Goal: Subscribe to service/newsletter

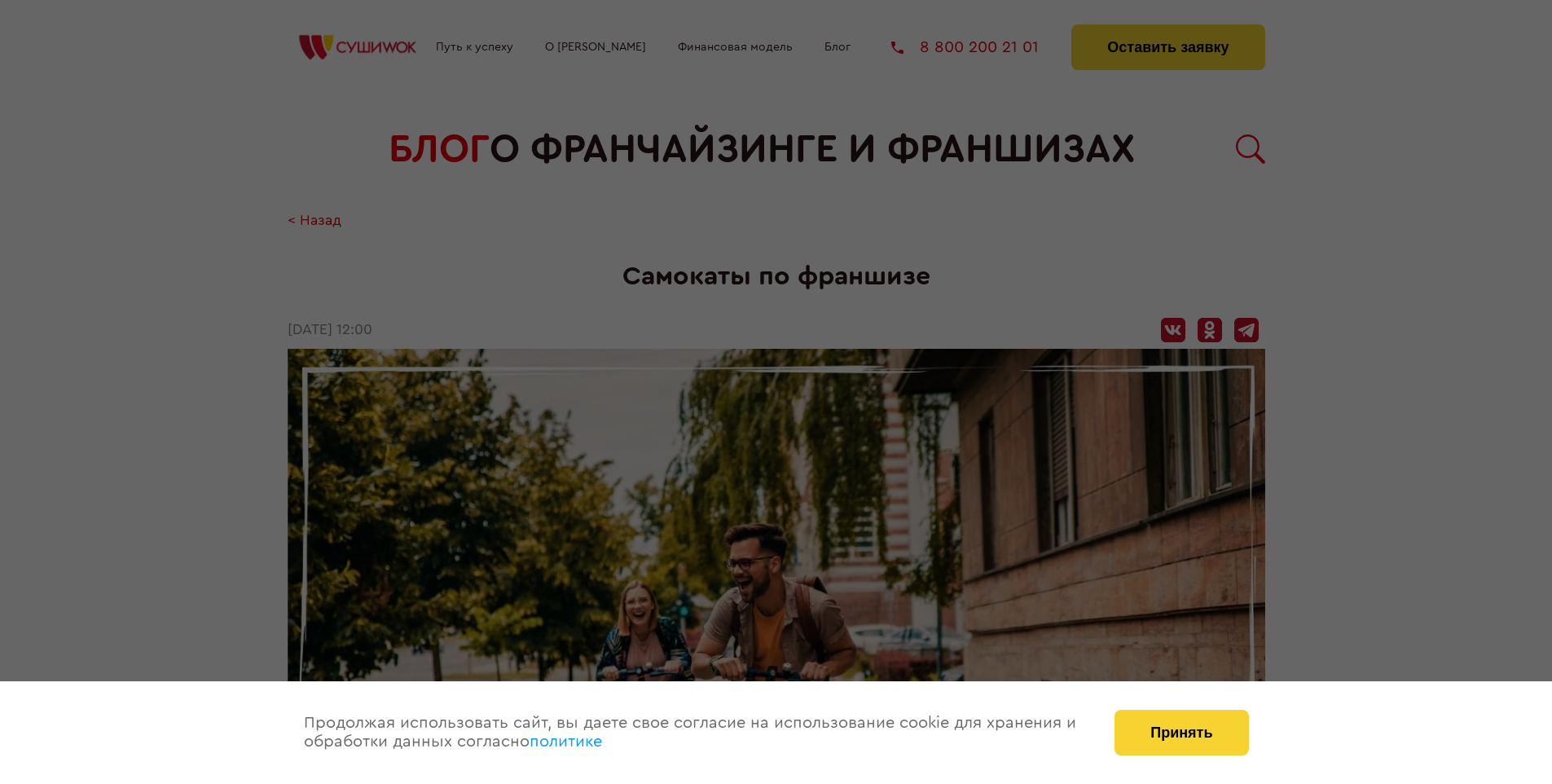
scroll to position [2319, 0]
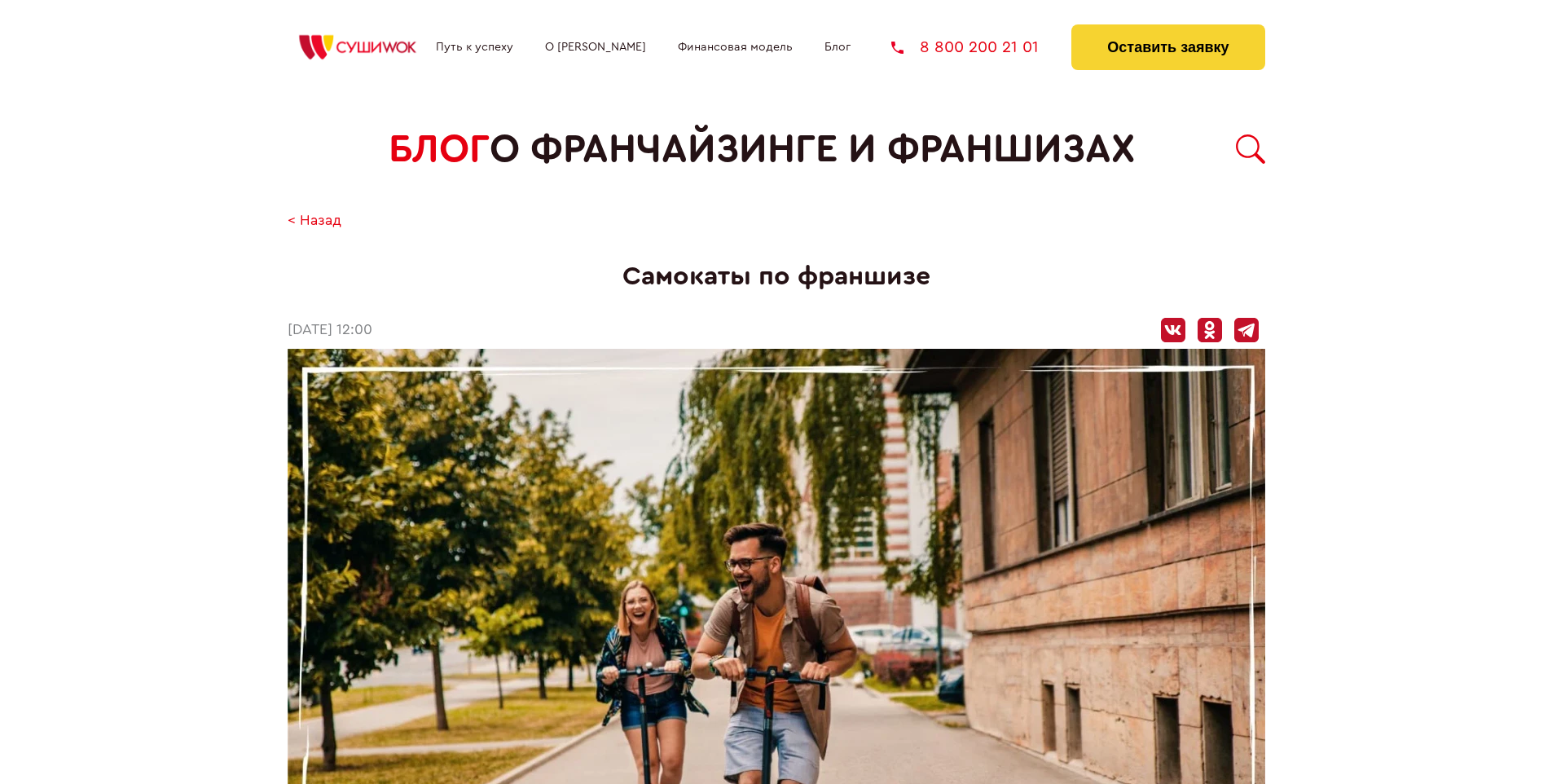
scroll to position [2319, 0]
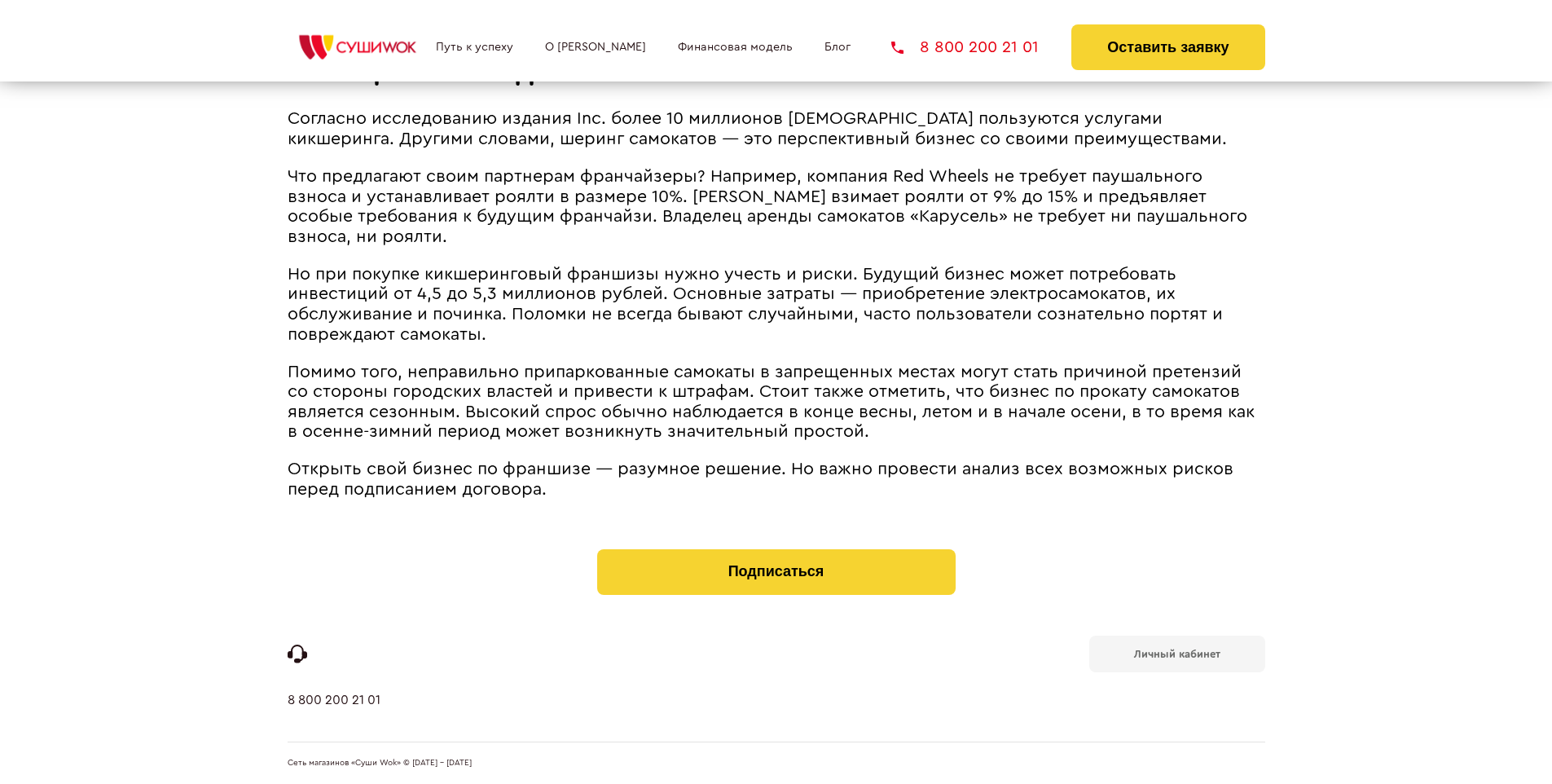
click at [1176, 652] on b "Личный кабинет" at bounding box center [1177, 653] width 87 height 11
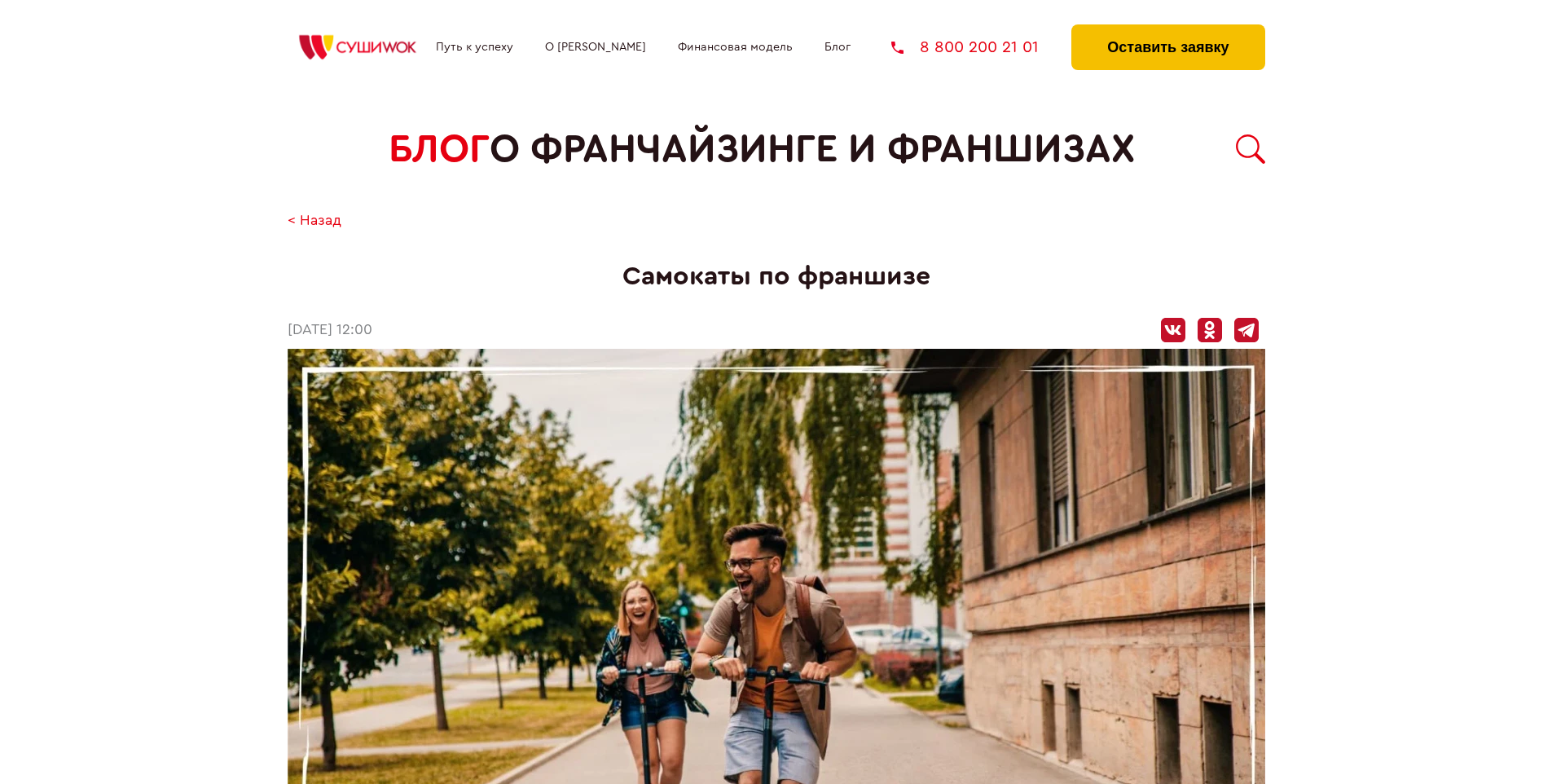
click at [1167, 29] on button "Оставить заявку" at bounding box center [1167, 47] width 193 height 45
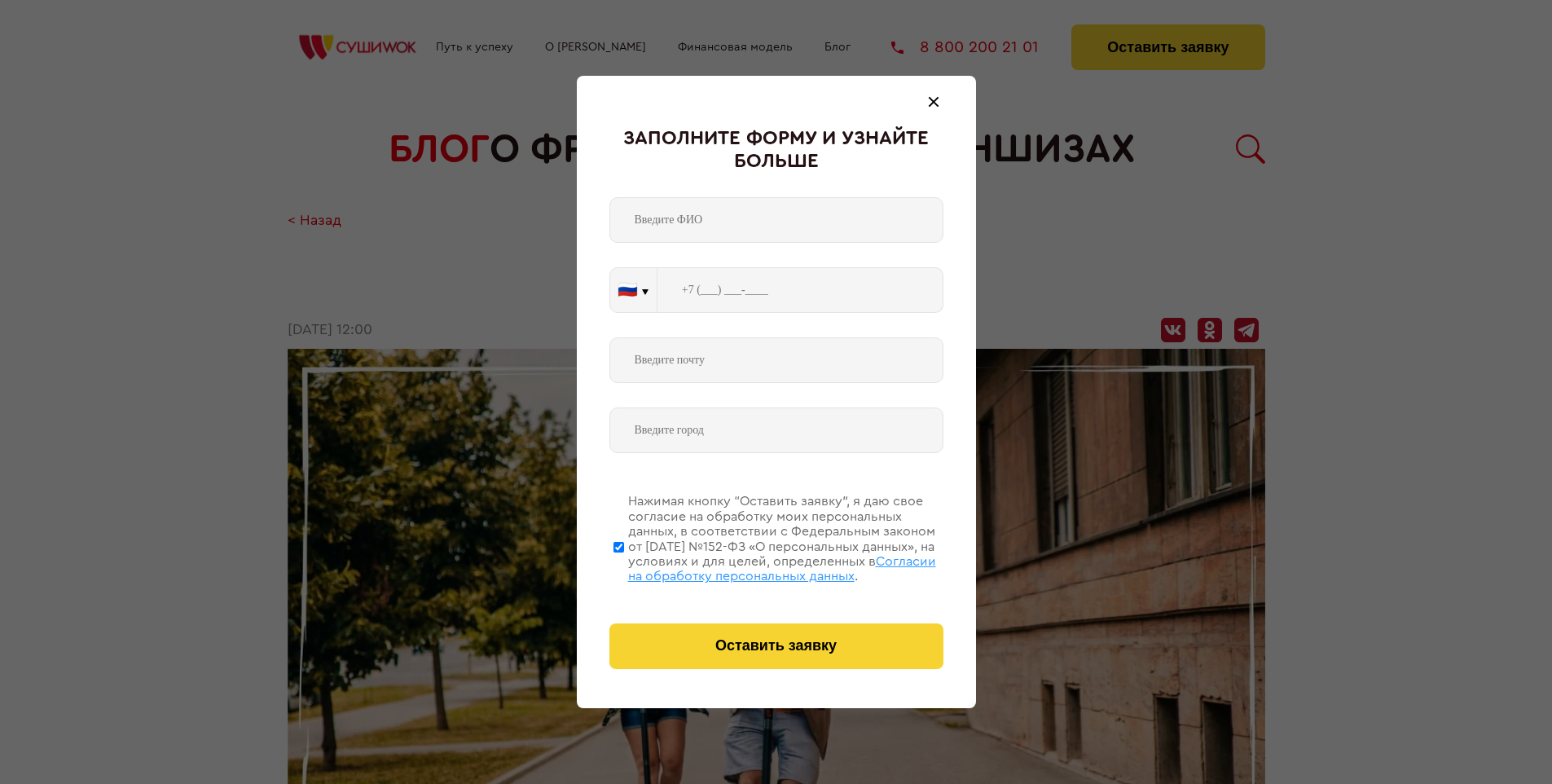
click at [755, 566] on span "Согласии на обработку персональных данных" at bounding box center [782, 568] width 308 height 28
click at [624, 566] on input "Нажимая кнопку “Оставить заявку”, я даю свое согласие на обработку моих персона…" at bounding box center [618, 547] width 11 height 131
checkbox input "false"
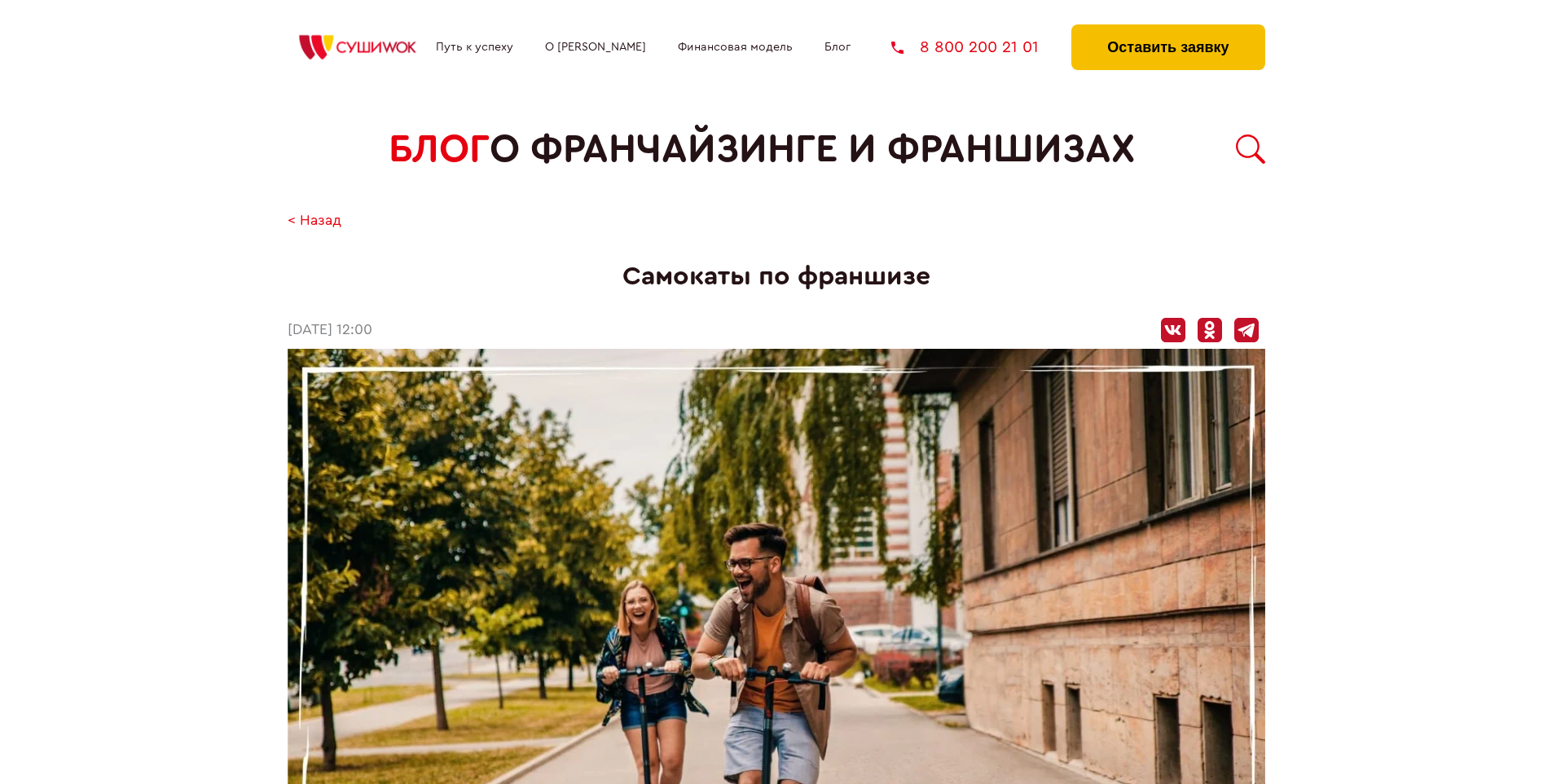
click at [1167, 29] on button "Оставить заявку" at bounding box center [1167, 47] width 193 height 45
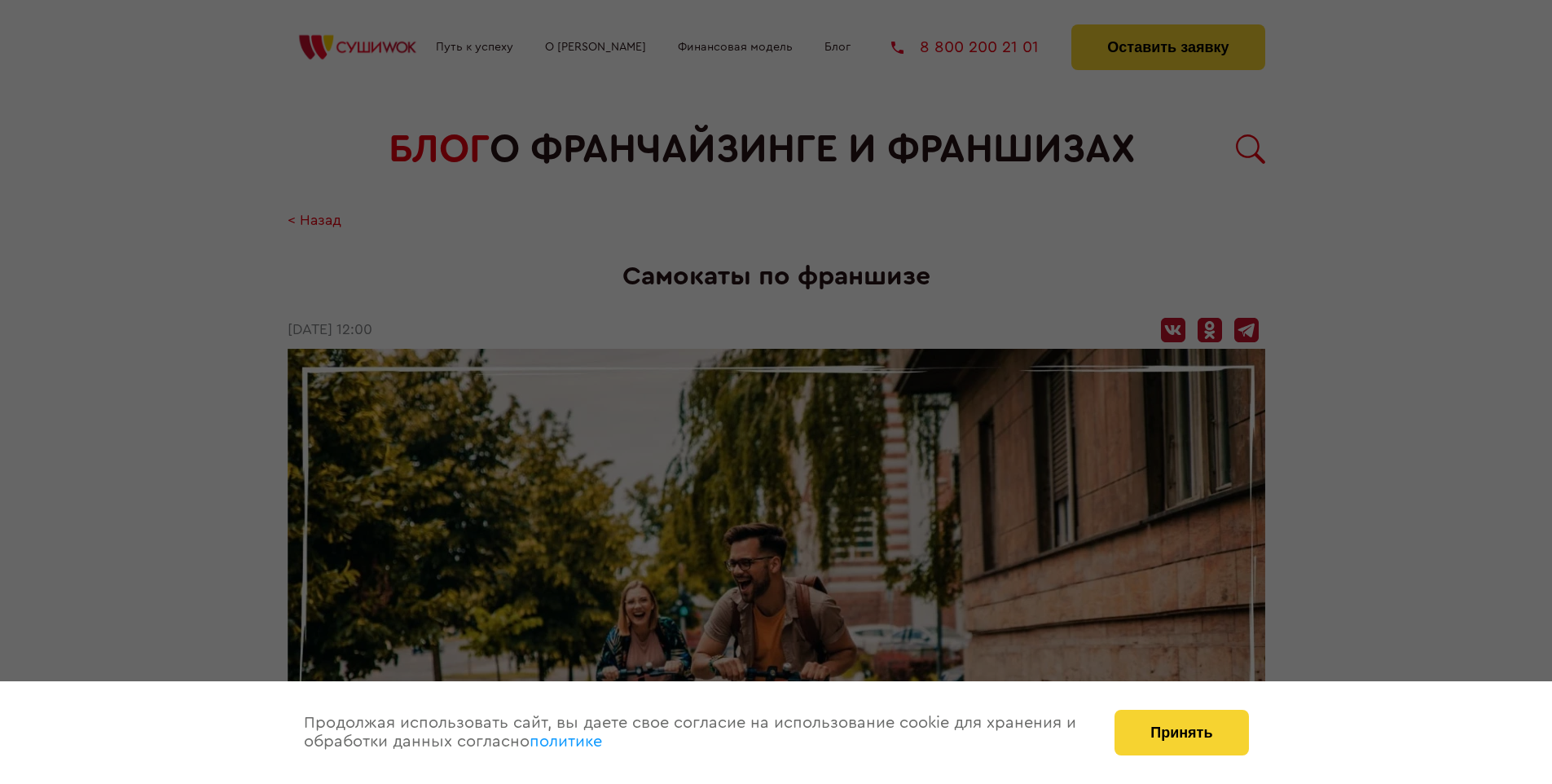
scroll to position [2319, 0]
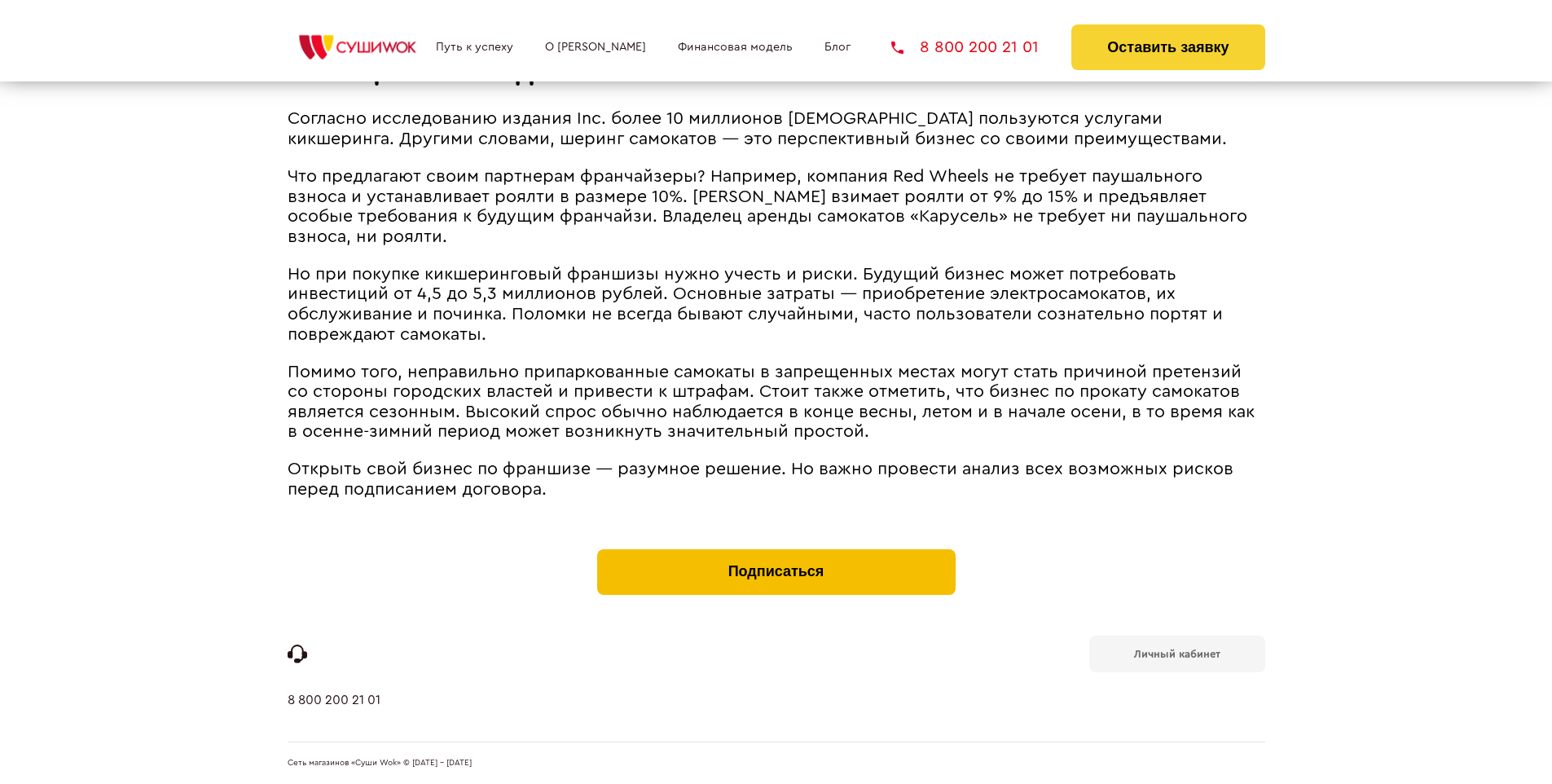
click at [776, 552] on button "Подписаться" at bounding box center [776, 572] width 359 height 45
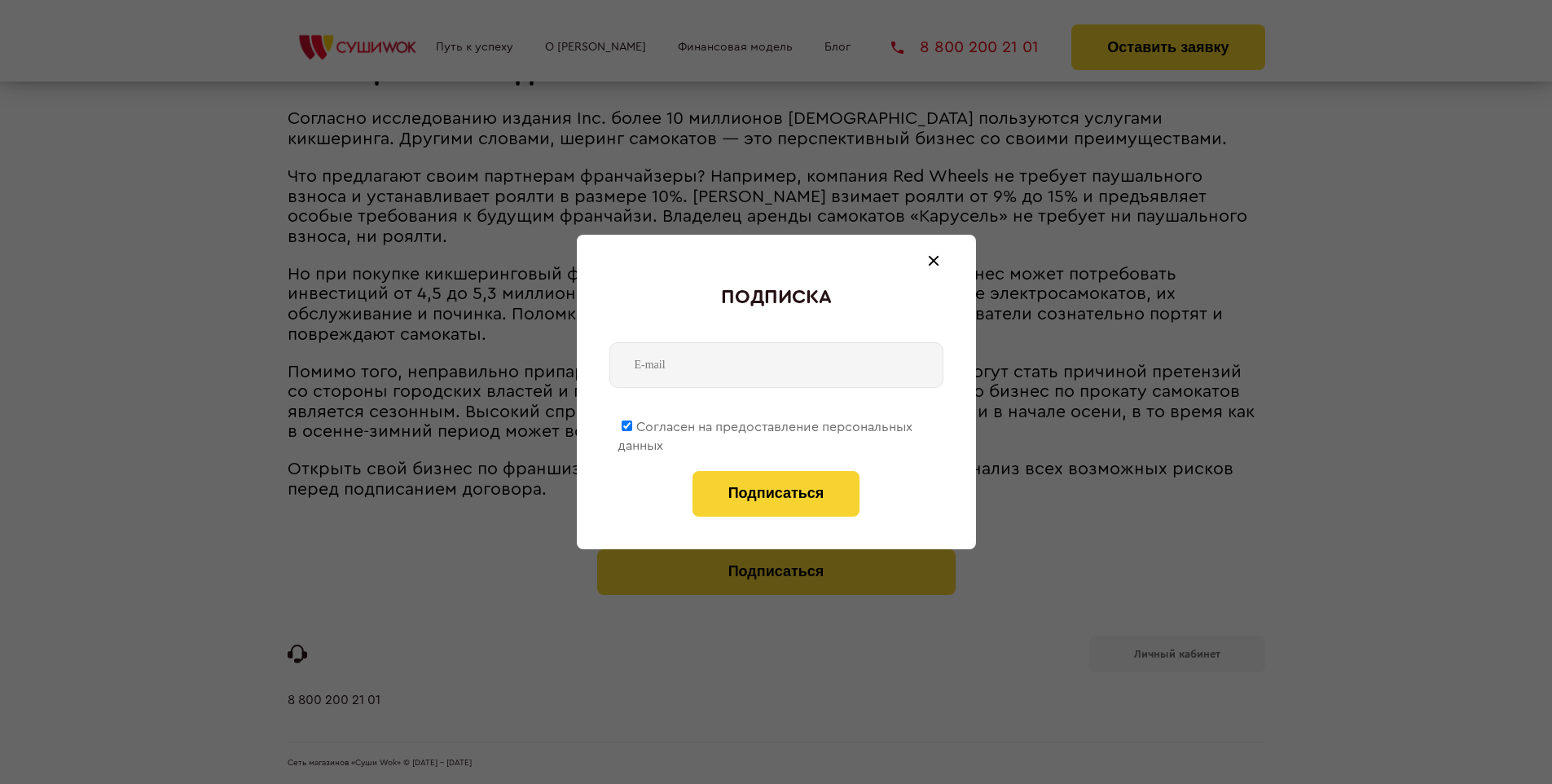
click at [765, 424] on span "Согласен на предоставление персональных данных" at bounding box center [765, 436] width 295 height 32
click at [632, 424] on input "Согласен на предоставление персональных данных" at bounding box center [627, 425] width 11 height 11
checkbox input "false"
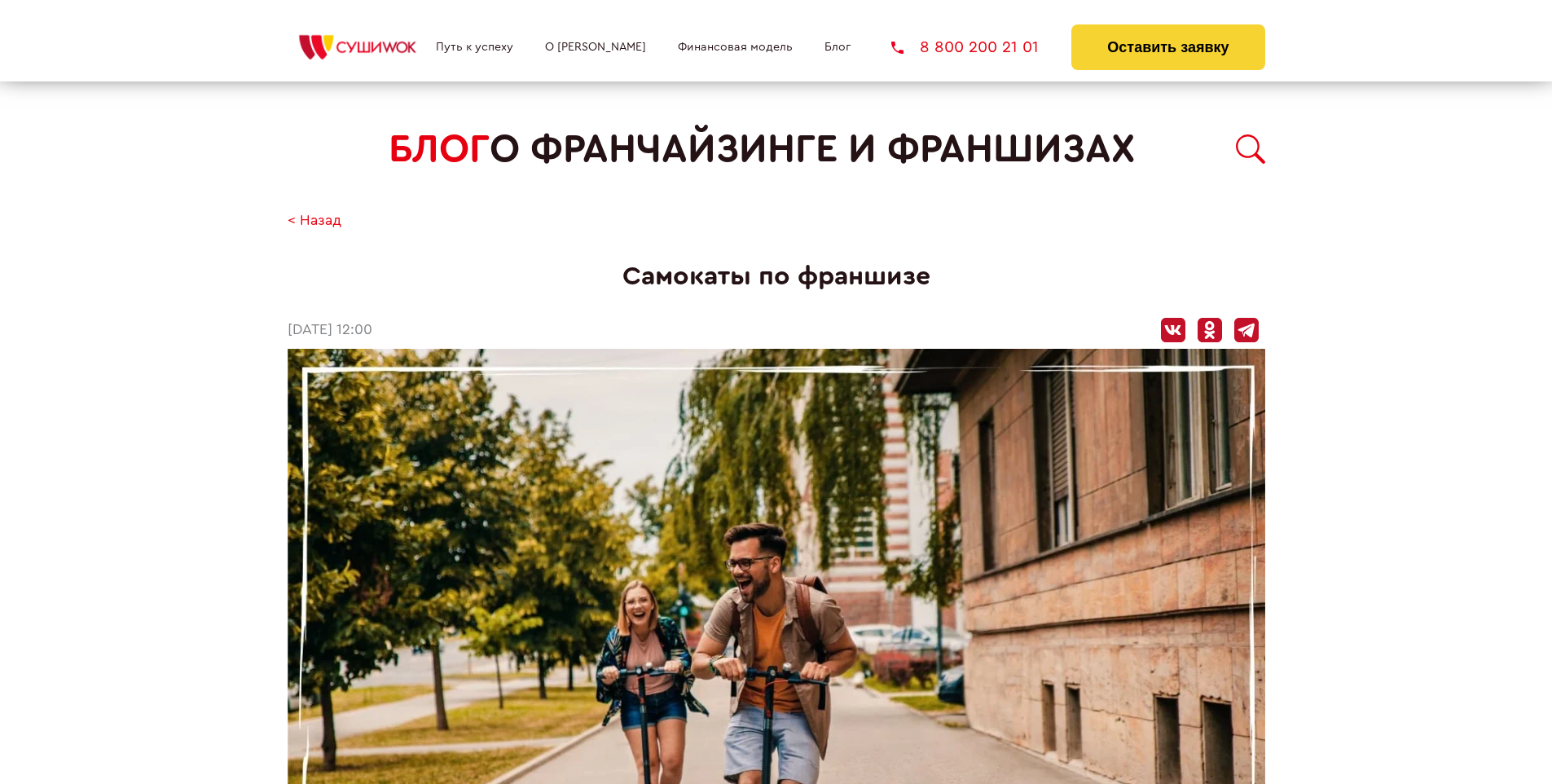
scroll to position [2319, 0]
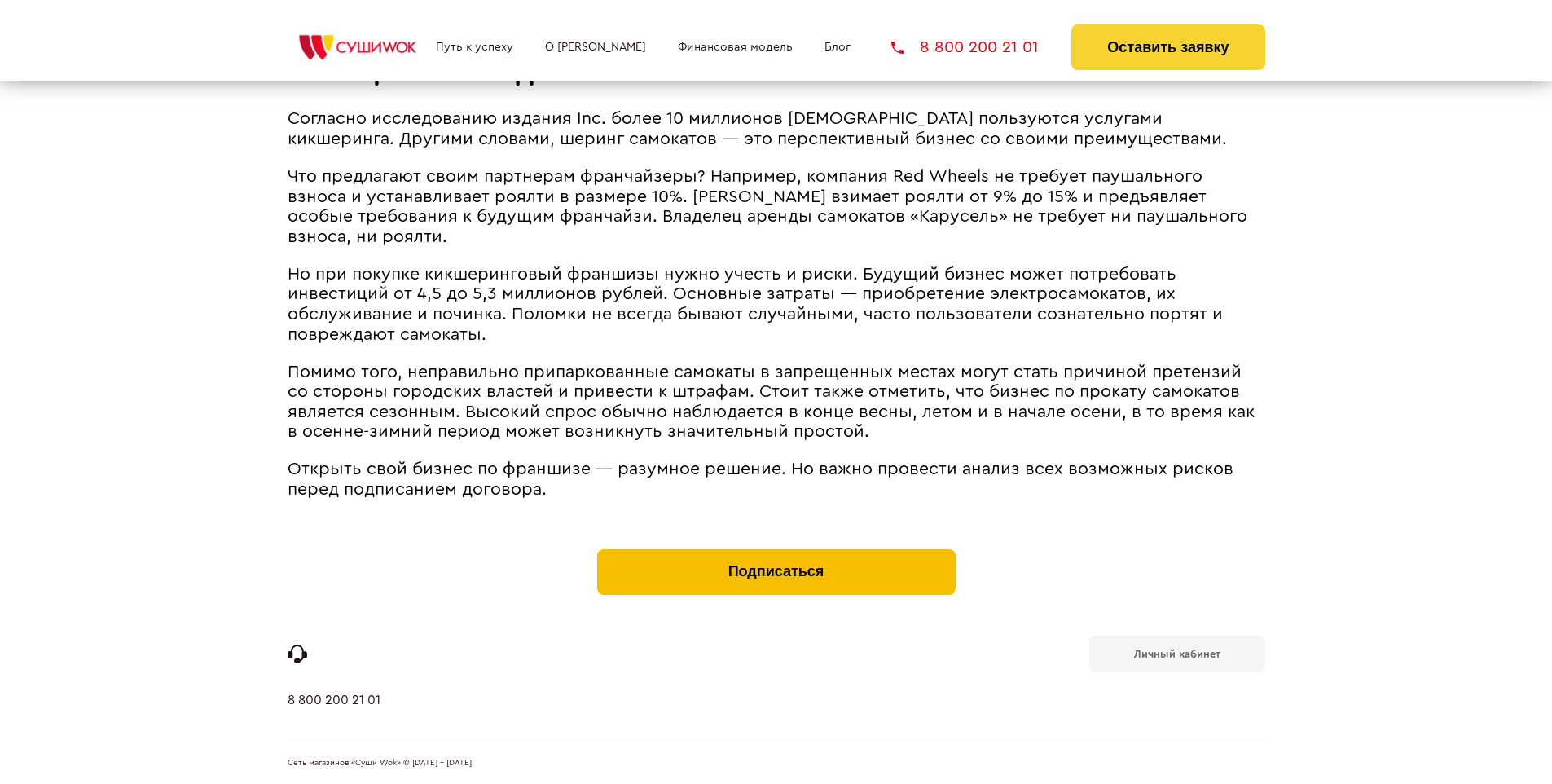
click at [776, 552] on button "Подписаться" at bounding box center [776, 572] width 359 height 45
